Goal: Information Seeking & Learning: Find specific fact

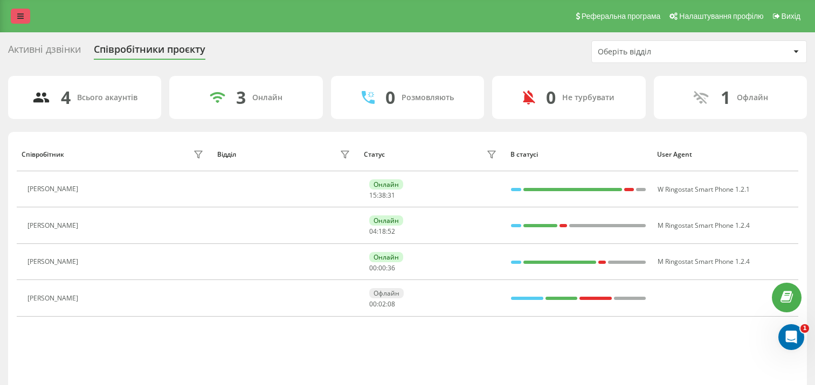
click at [24, 21] on link at bounding box center [20, 16] width 19 height 15
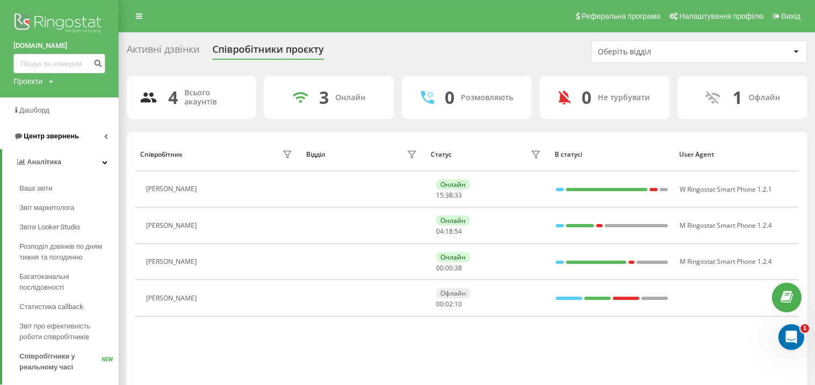
click at [57, 140] on span "Центр звернень" at bounding box center [51, 136] width 55 height 8
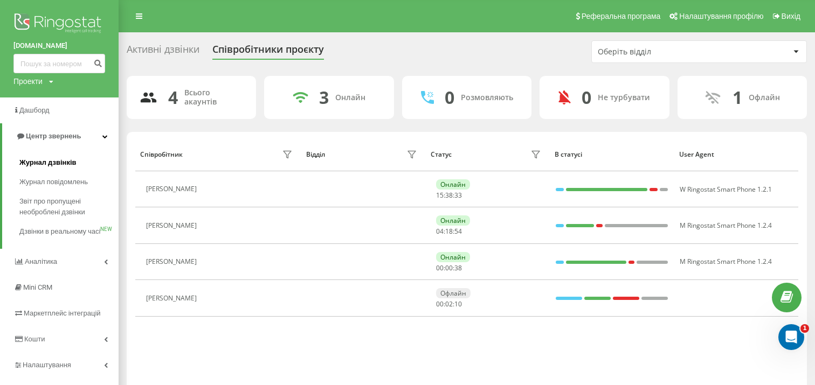
click at [55, 158] on span "Журнал дзвінків" at bounding box center [47, 162] width 57 height 11
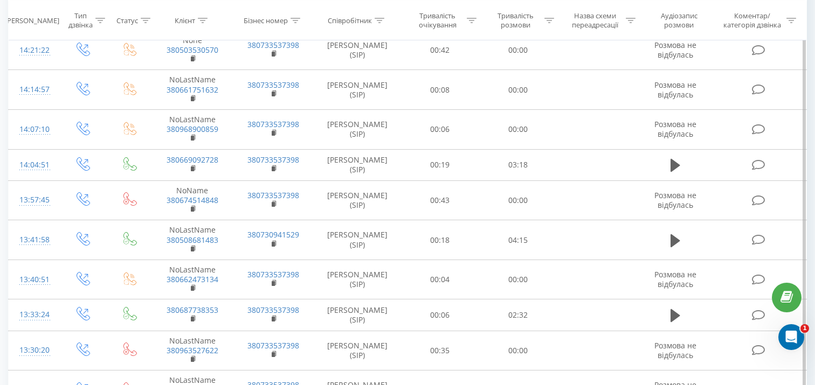
scroll to position [805, 0]
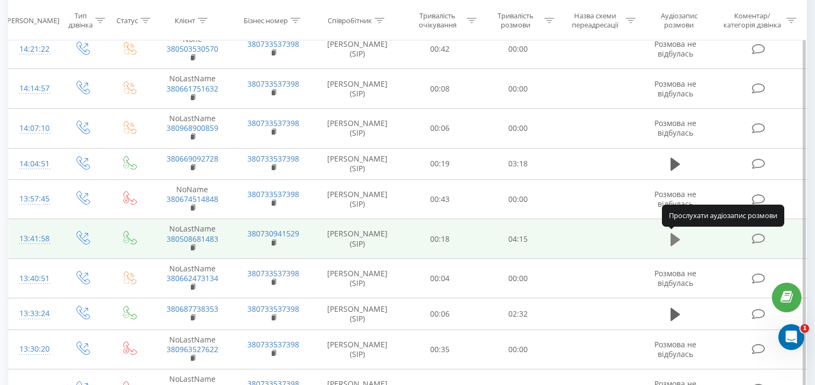
click at [675, 239] on icon at bounding box center [675, 239] width 10 height 13
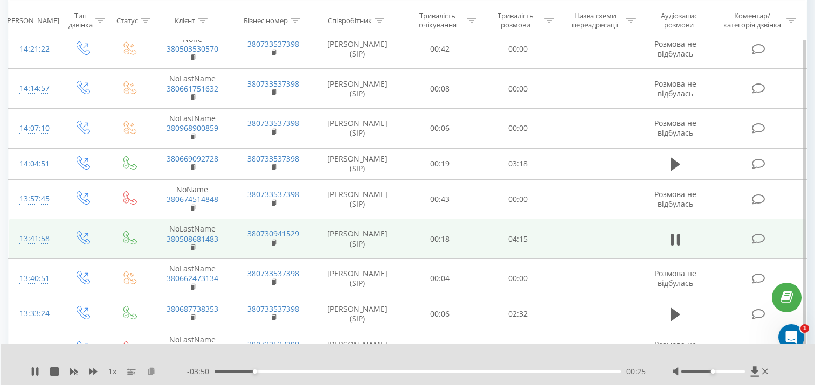
click at [150, 374] on icon at bounding box center [151, 371] width 9 height 8
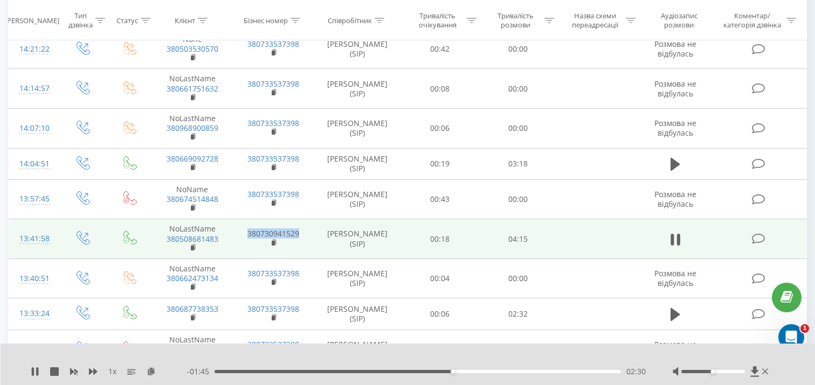
drag, startPoint x: 306, startPoint y: 232, endPoint x: 246, endPoint y: 237, distance: 60.0
click at [246, 237] on td "380730941529" at bounding box center [273, 239] width 81 height 40
copy link "380730941529"
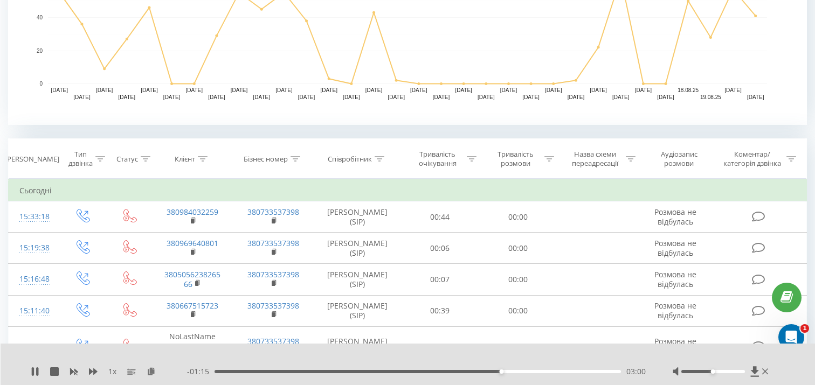
scroll to position [346, 0]
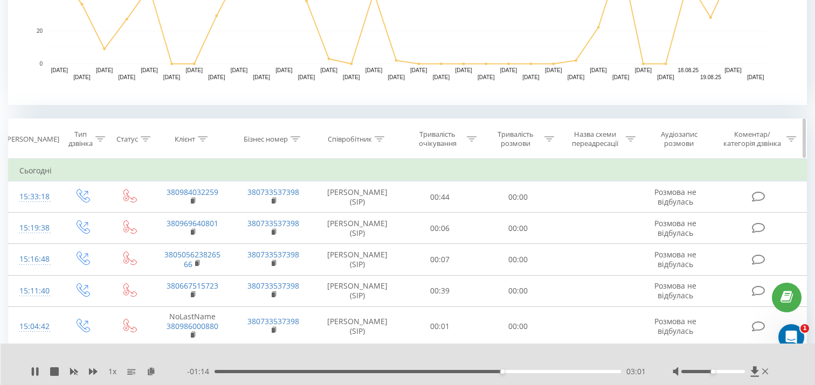
click at [299, 137] on icon at bounding box center [295, 138] width 10 height 5
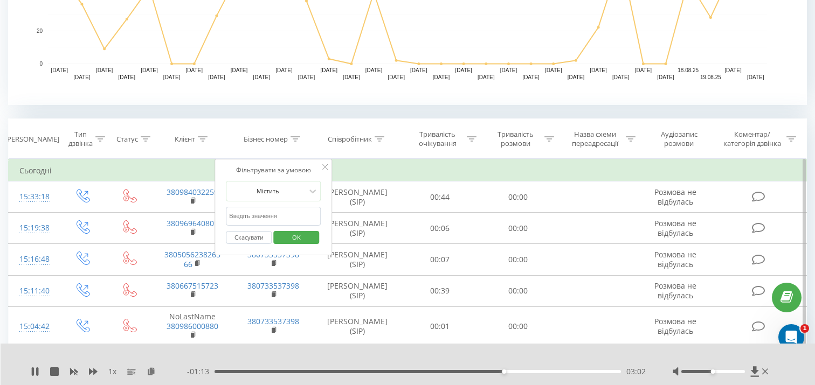
click at [269, 213] on input "text" at bounding box center [273, 216] width 95 height 19
paste input "380730941529"
type input "380730941529"
click at [312, 237] on button "OK" at bounding box center [296, 237] width 46 height 13
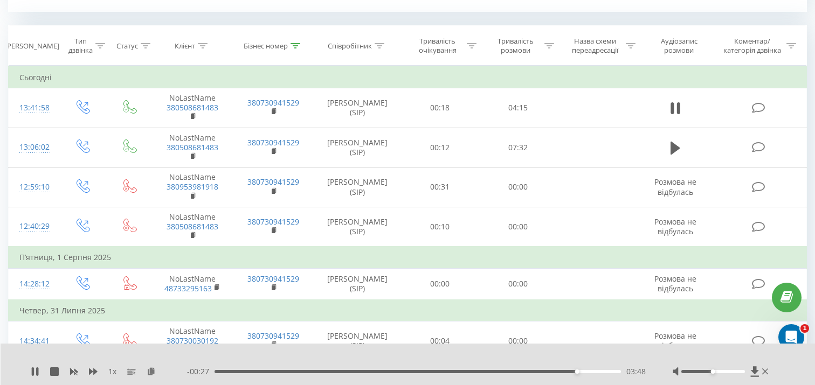
scroll to position [439, 0]
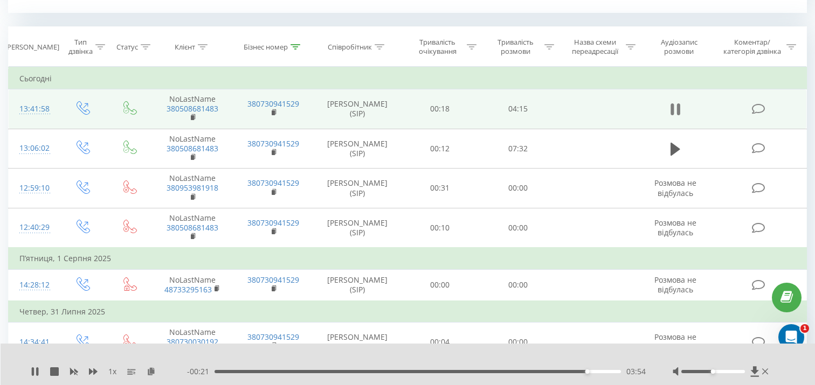
click at [675, 112] on icon at bounding box center [675, 109] width 10 height 15
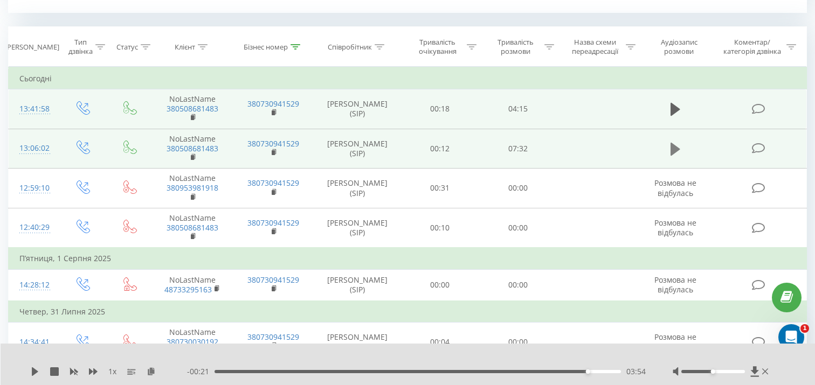
click at [672, 148] on icon at bounding box center [675, 149] width 10 height 13
click at [113, 371] on span "1 x" at bounding box center [112, 371] width 8 height 11
drag, startPoint x: 109, startPoint y: 371, endPoint x: 124, endPoint y: 371, distance: 15.6
click at [123, 371] on div "1 x" at bounding box center [109, 371] width 156 height 11
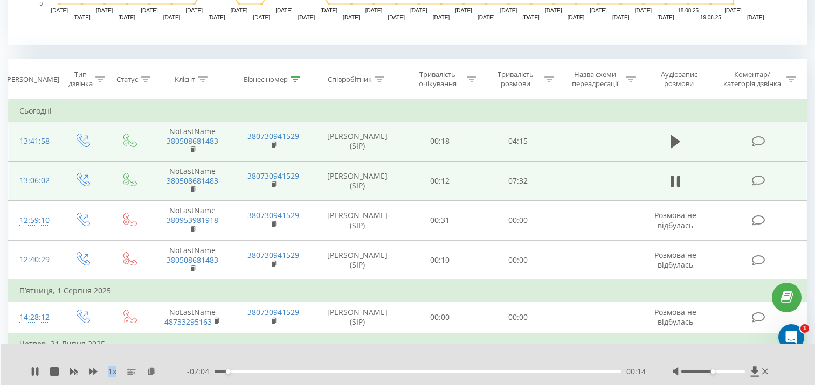
scroll to position [406, 0]
click at [150, 373] on icon at bounding box center [151, 371] width 9 height 8
click at [357, 357] on div at bounding box center [401, 358] width 592 height 12
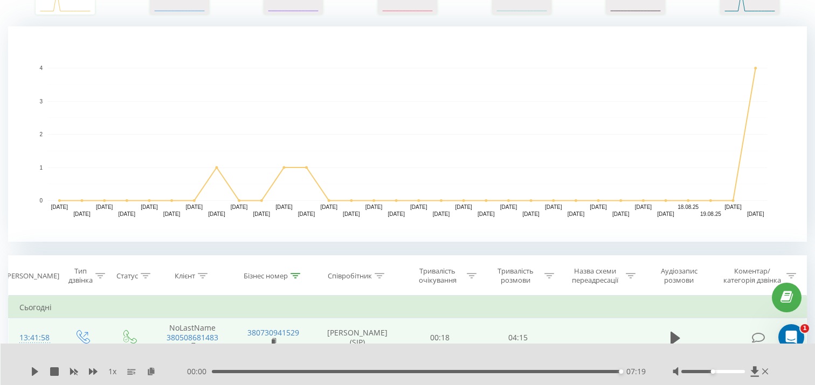
scroll to position [286, 0]
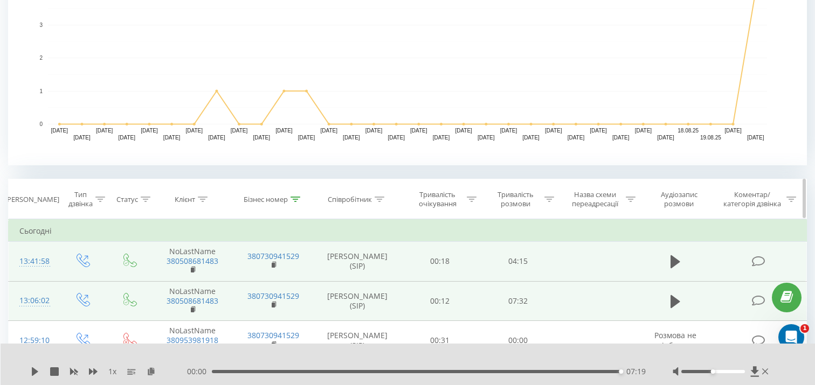
click at [291, 197] on icon at bounding box center [295, 199] width 10 height 5
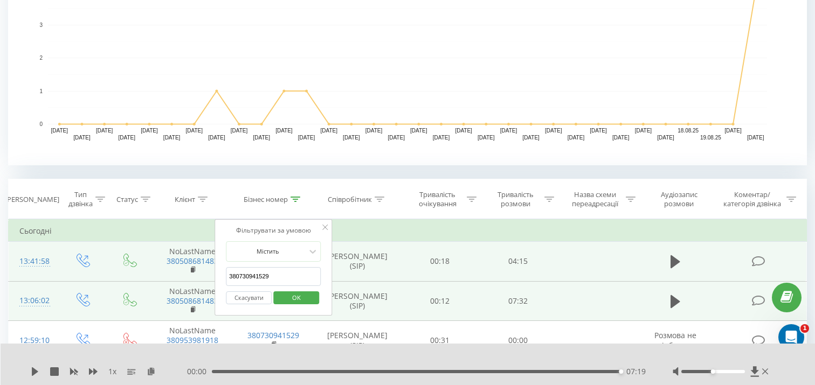
click at [252, 302] on button "Скасувати" at bounding box center [249, 297] width 46 height 13
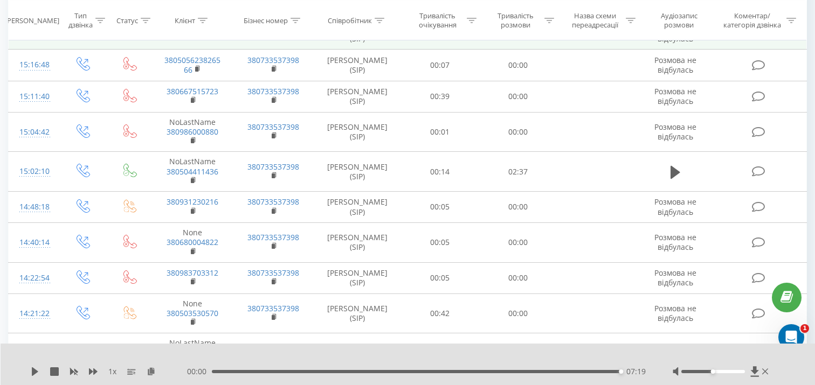
scroll to position [548, 0]
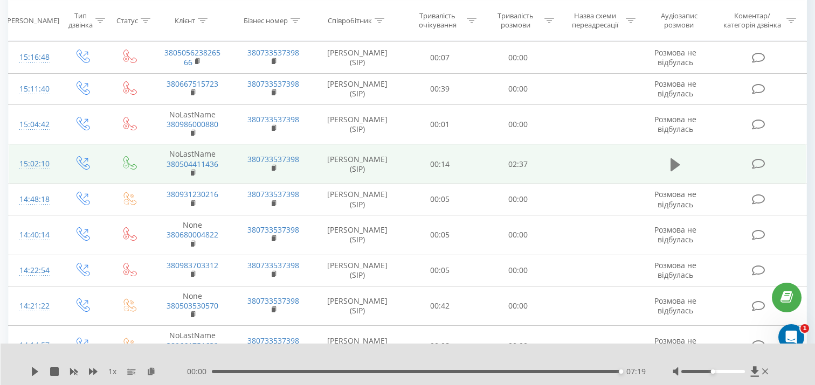
click at [680, 164] on button at bounding box center [675, 165] width 16 height 16
click at [149, 372] on icon at bounding box center [151, 371] width 9 height 8
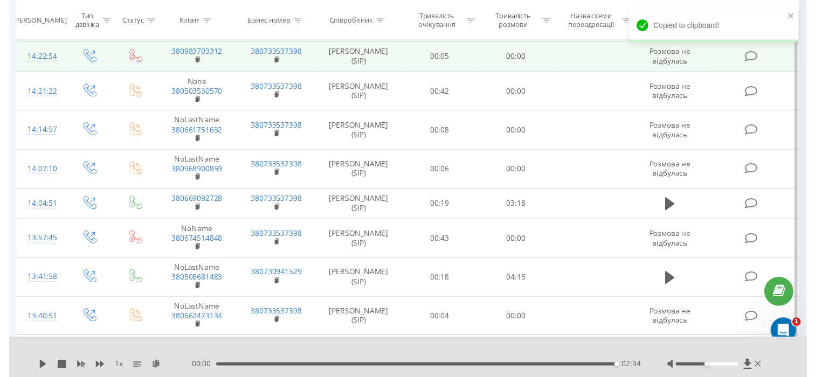
scroll to position [765, 0]
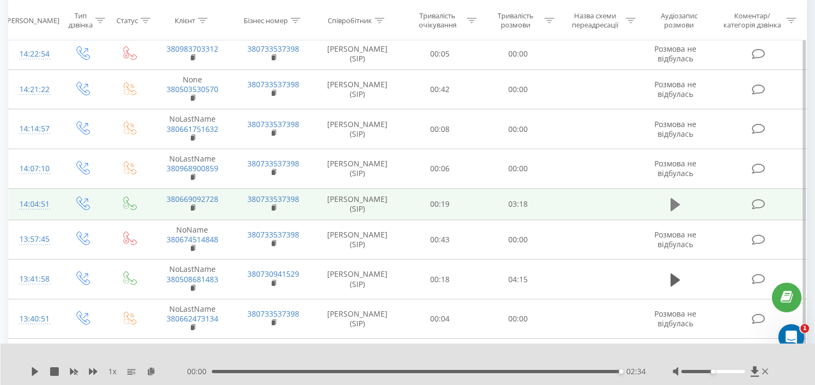
click at [670, 204] on icon at bounding box center [675, 204] width 10 height 15
click at [518, 369] on div "- 00:53 02:15 02:15" at bounding box center [416, 371] width 458 height 11
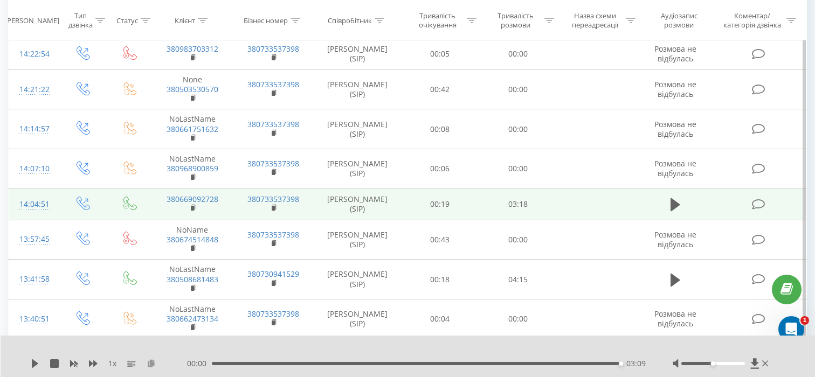
click at [148, 365] on icon at bounding box center [151, 363] width 9 height 8
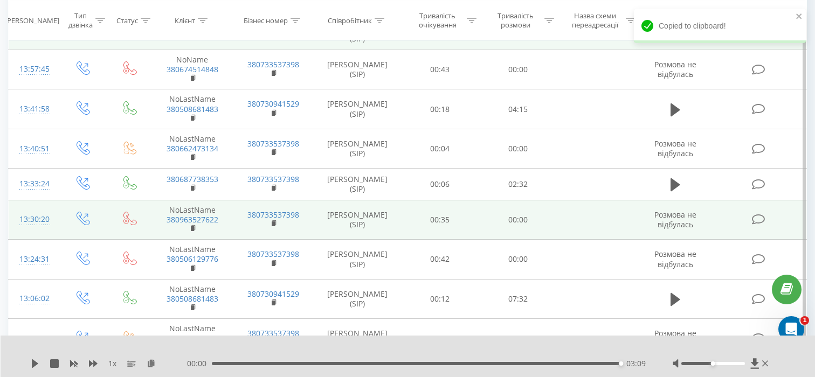
scroll to position [936, 0]
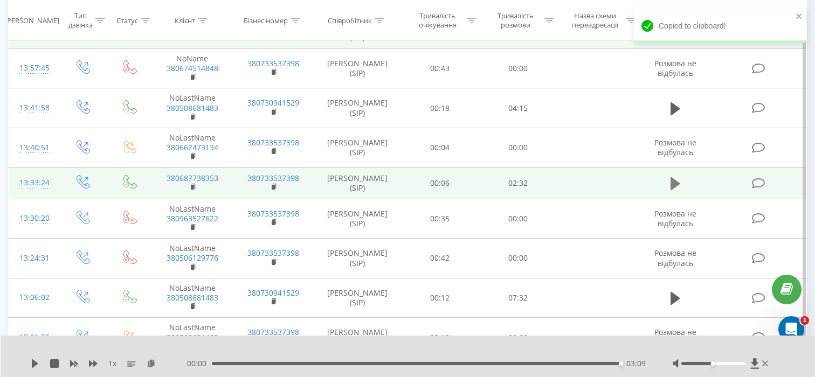
click at [679, 181] on icon at bounding box center [675, 183] width 10 height 15
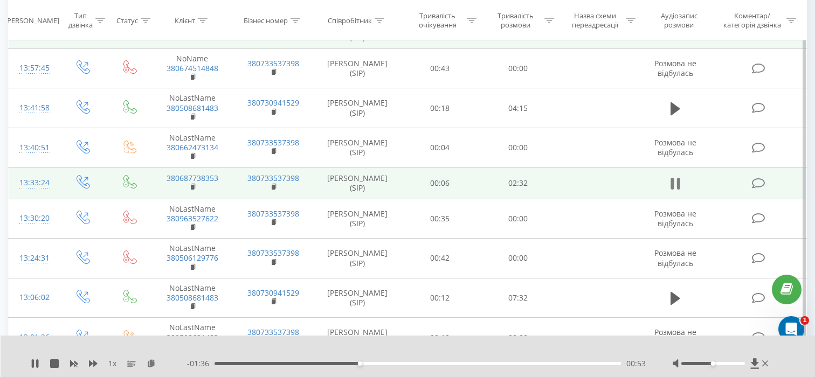
click at [677, 183] on icon at bounding box center [678, 184] width 3 height 12
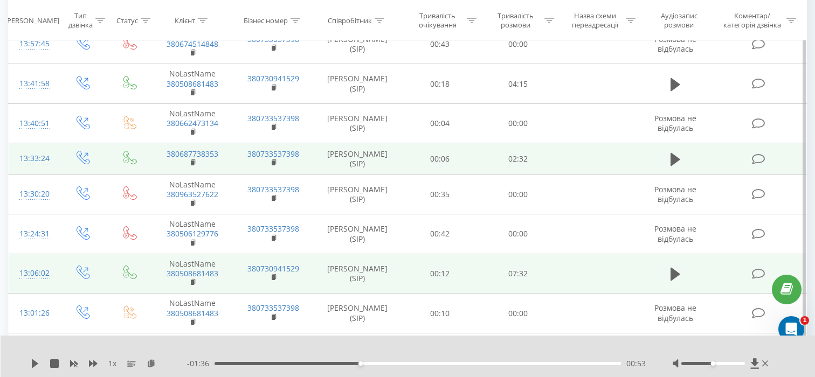
scroll to position [981, 0]
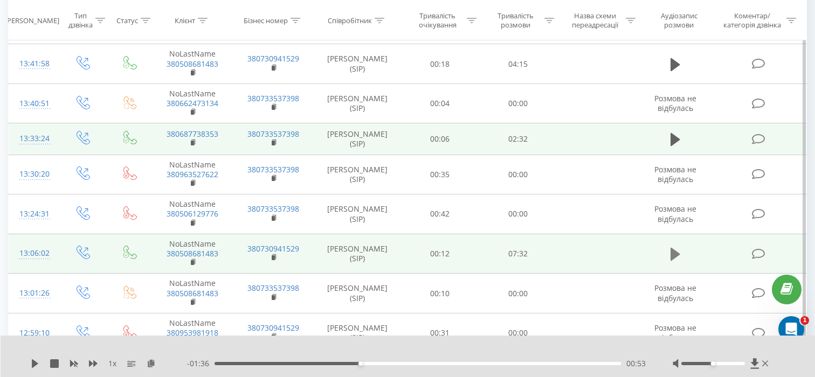
click at [671, 258] on icon at bounding box center [675, 254] width 10 height 13
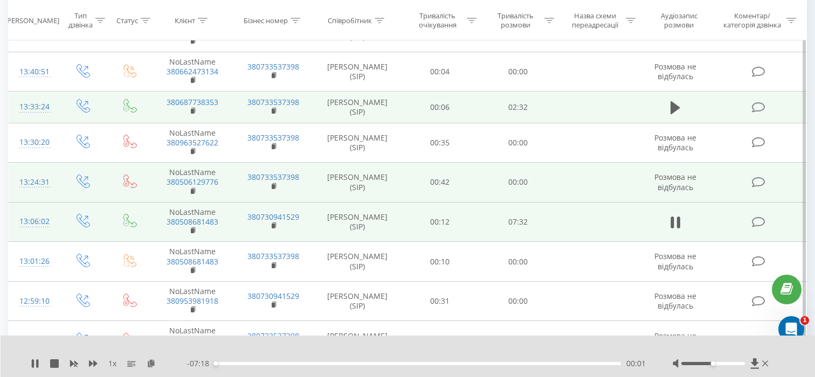
scroll to position [1034, 0]
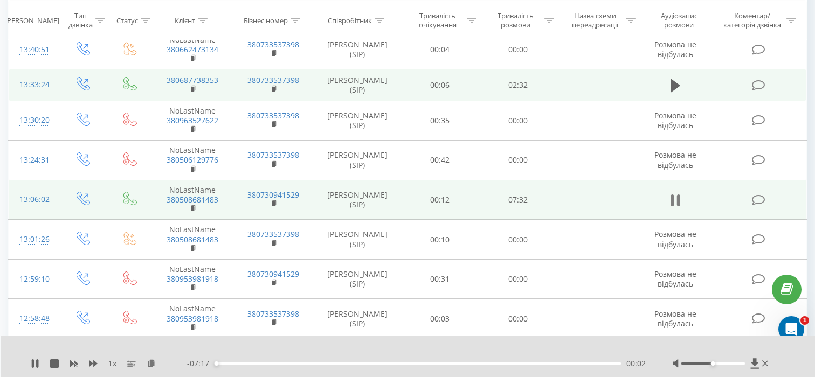
click at [678, 200] on icon at bounding box center [678, 200] width 3 height 12
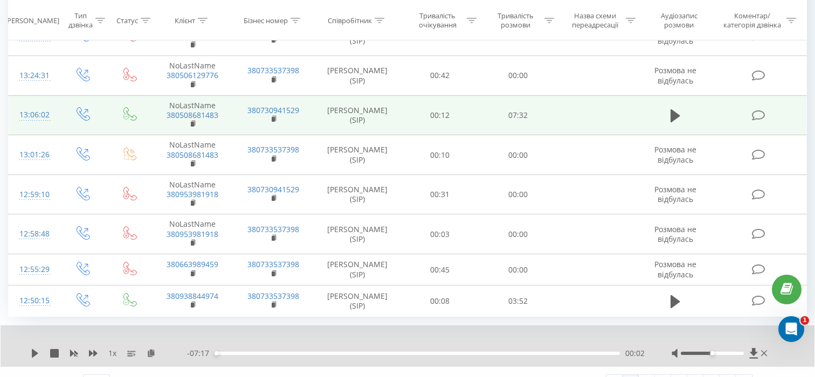
scroll to position [1141, 0]
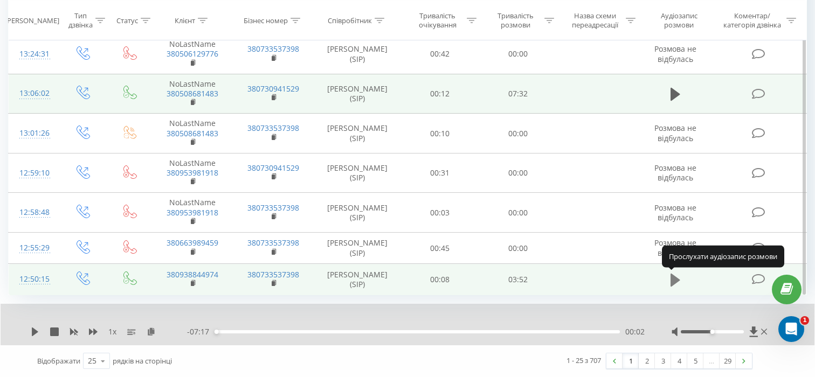
click at [676, 280] on icon at bounding box center [675, 280] width 10 height 13
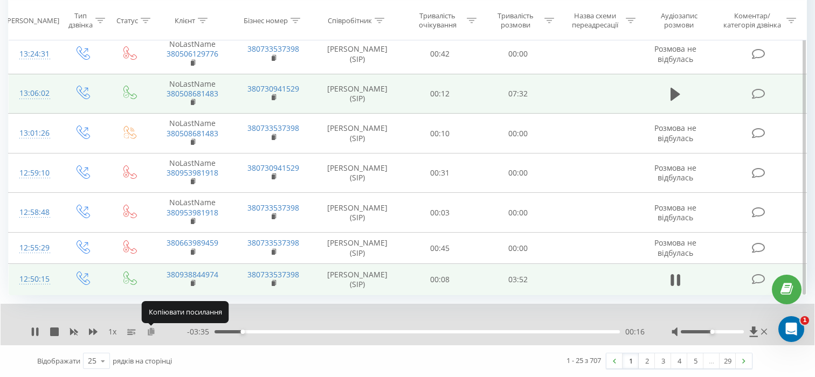
click at [152, 331] on icon at bounding box center [151, 332] width 9 height 8
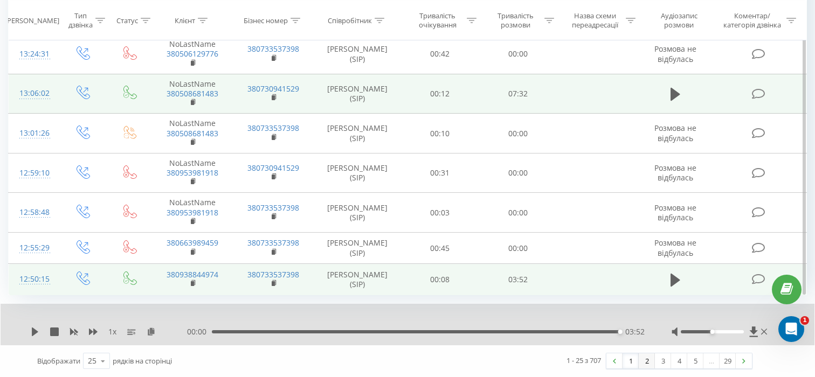
click at [641, 363] on link "2" at bounding box center [646, 360] width 16 height 15
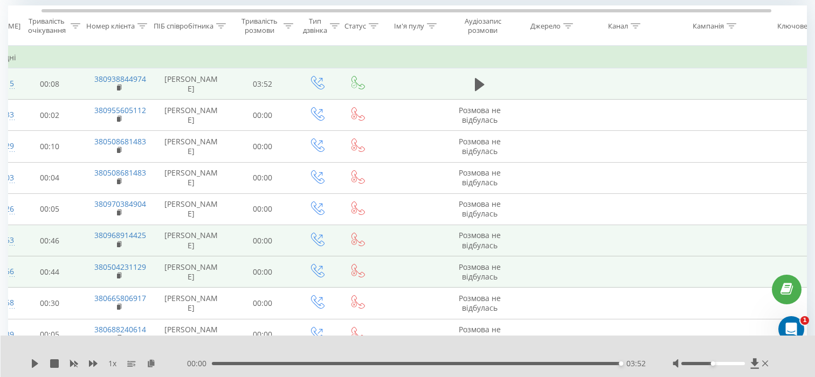
scroll to position [0, 32]
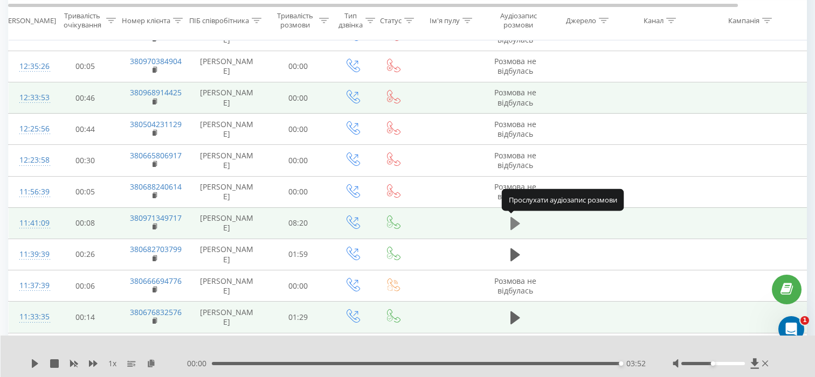
click at [514, 227] on icon at bounding box center [515, 223] width 10 height 13
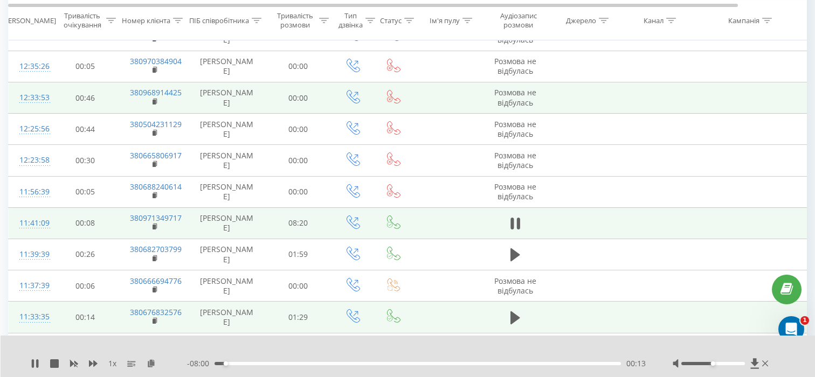
click at [154, 357] on div "1 x - 08:00 00:13 00:13" at bounding box center [408, 356] width 815 height 41
click at [152, 362] on icon at bounding box center [151, 363] width 9 height 8
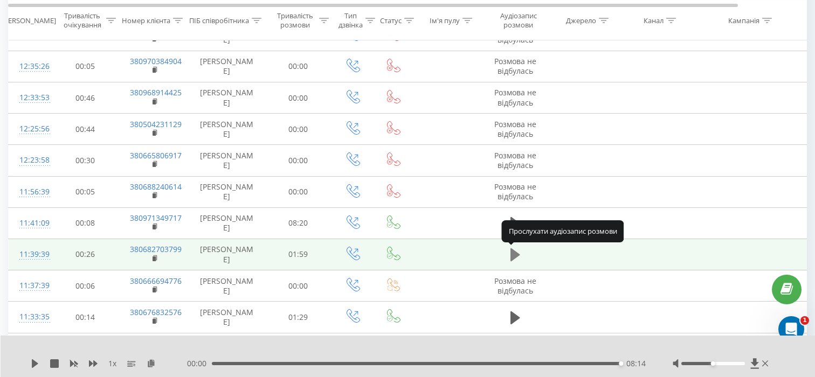
click at [514, 256] on icon at bounding box center [515, 254] width 10 height 13
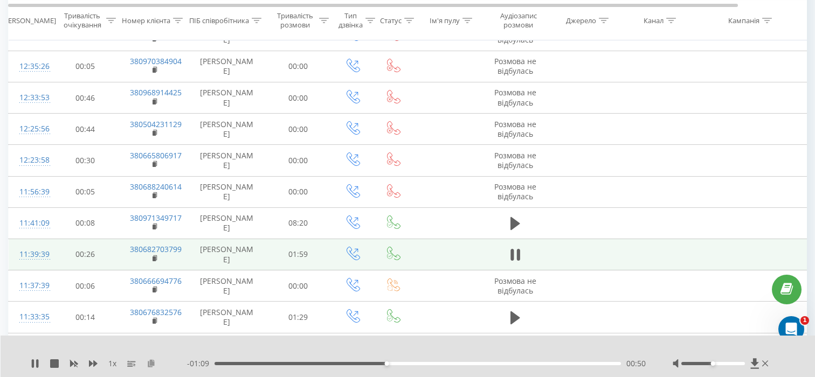
click at [151, 362] on icon at bounding box center [151, 363] width 9 height 8
click at [32, 366] on icon at bounding box center [33, 363] width 2 height 9
click at [31, 362] on icon at bounding box center [35, 363] width 9 height 9
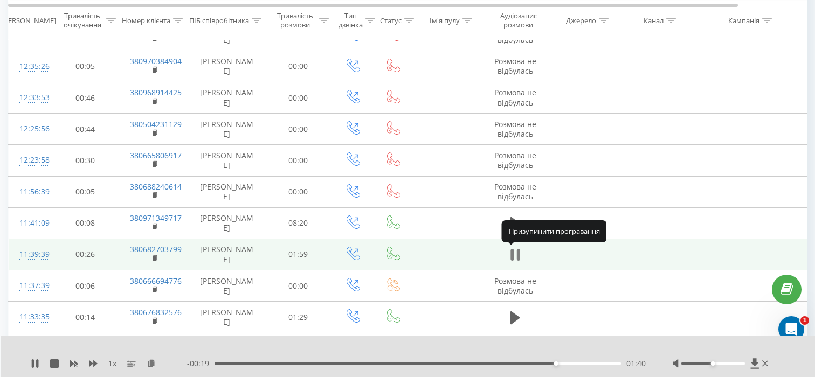
click at [516, 255] on icon at bounding box center [515, 254] width 10 height 15
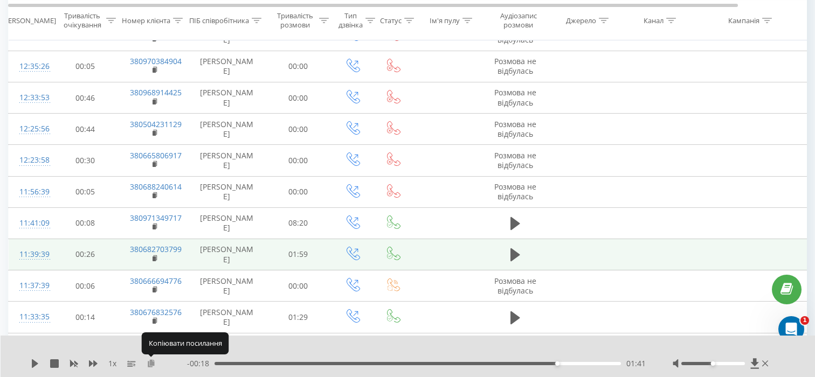
click at [154, 361] on icon at bounding box center [151, 363] width 9 height 8
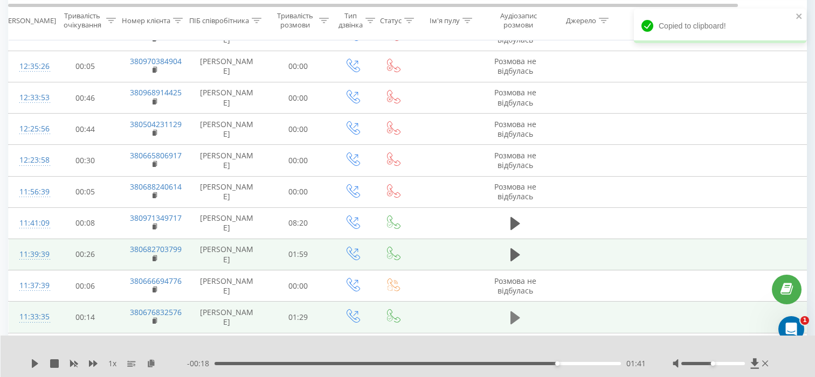
click at [517, 322] on icon at bounding box center [515, 317] width 10 height 15
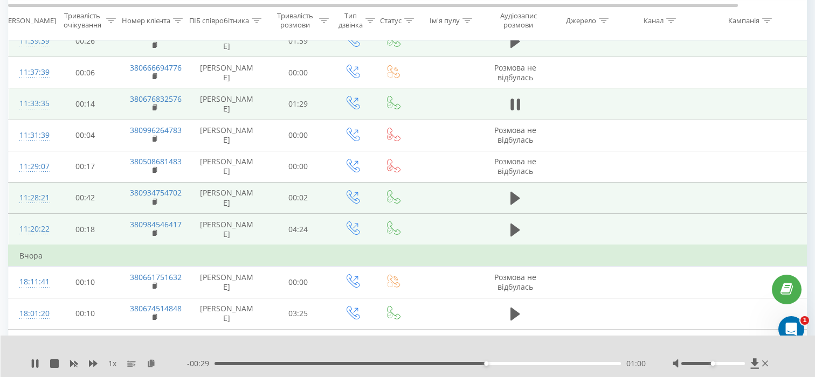
scroll to position [822, 0]
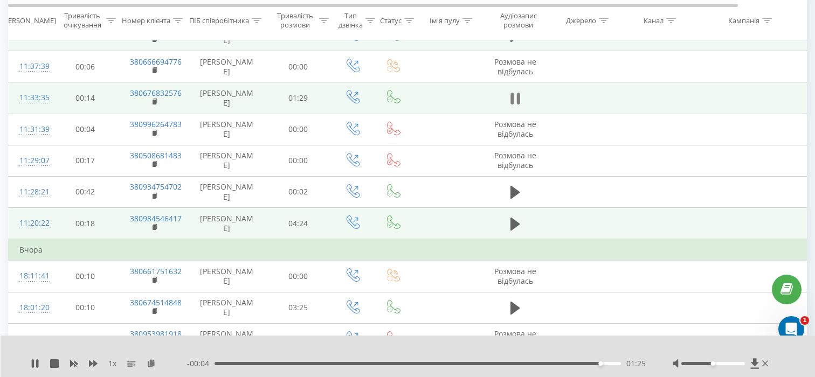
click at [517, 98] on icon at bounding box center [517, 99] width 3 height 12
click at [515, 216] on button at bounding box center [515, 224] width 16 height 16
click at [149, 367] on button at bounding box center [151, 363] width 9 height 9
click at [797, 17] on icon "close" at bounding box center [798, 15] width 5 height 5
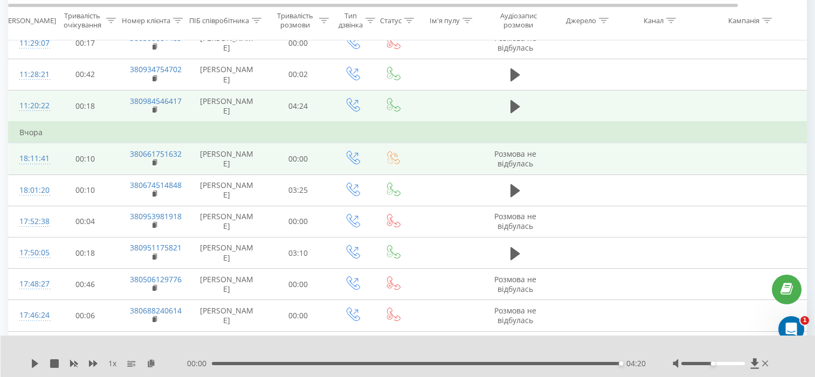
scroll to position [940, 0]
